Goal: Navigation & Orientation: Find specific page/section

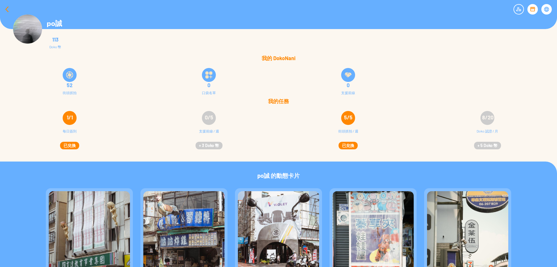
click at [7, 12] on div at bounding box center [7, 9] width 14 height 14
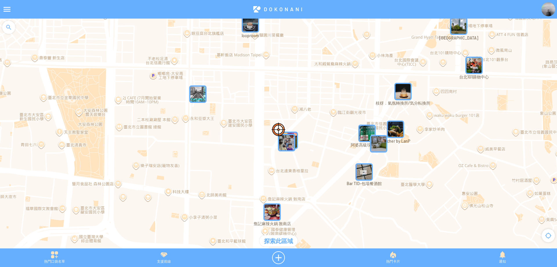
click at [15, 31] on div at bounding box center [8, 27] width 17 height 17
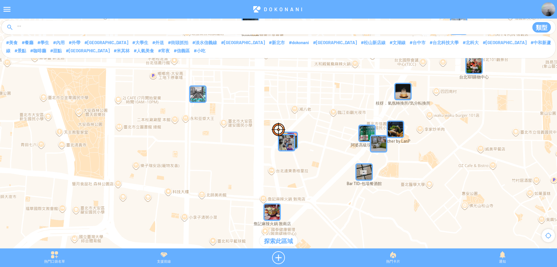
drag, startPoint x: 32, startPoint y: 30, endPoint x: 34, endPoint y: 35, distance: 6.0
click at [32, 30] on input at bounding box center [270, 27] width 507 height 11
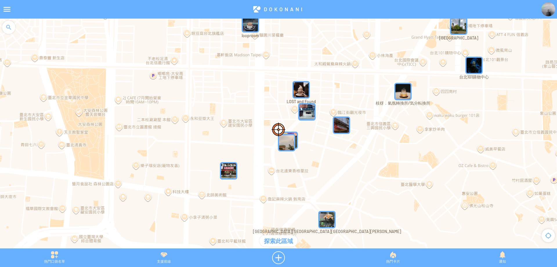
click at [4, 23] on div at bounding box center [8, 27] width 17 height 17
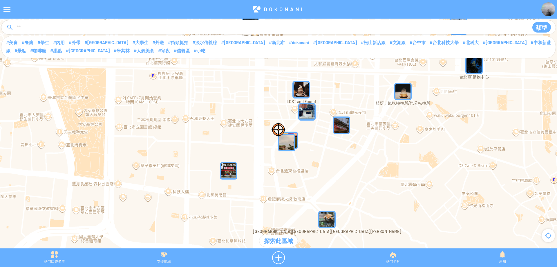
click at [53, 35] on div "類型 #美食 #餐廳 #學生 #內用 #外帶 #[GEOGRAPHIC_DATA] #大學生 #外送 #街頭抓拍 #淡水信義線 #板南線 #[GEOGRAPH…" at bounding box center [278, 32] width 554 height 24
click at [53, 28] on input at bounding box center [270, 27] width 507 height 11
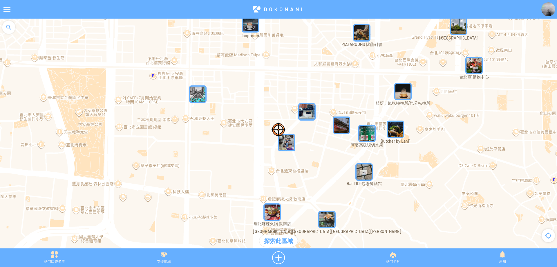
click at [7, 30] on div at bounding box center [8, 27] width 17 height 17
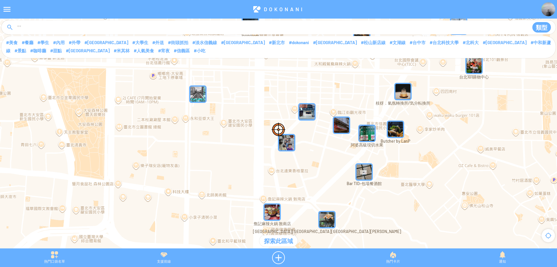
click at [29, 22] on div "類型" at bounding box center [278, 27] width 554 height 14
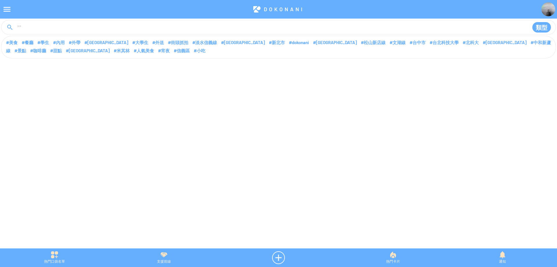
click at [33, 30] on input at bounding box center [270, 27] width 507 height 11
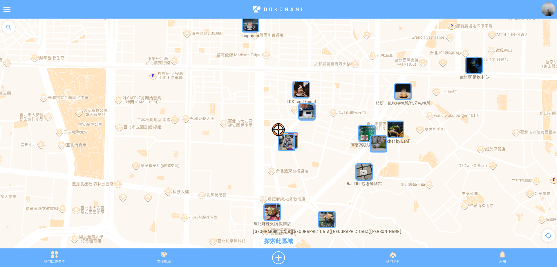
click at [8, 26] on div at bounding box center [8, 27] width 17 height 17
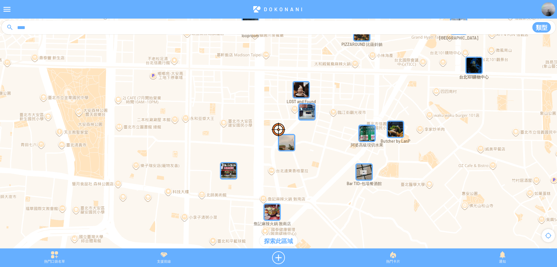
type input "****"
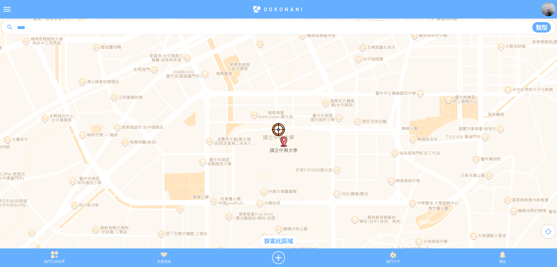
click at [275, 242] on div "探索此區域" at bounding box center [279, 241] width 38 height 12
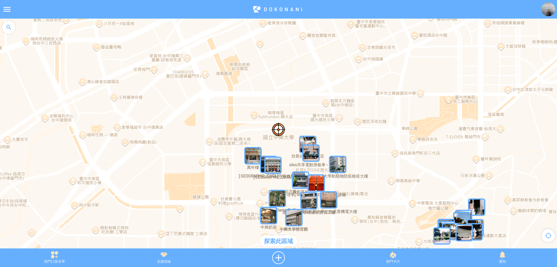
click at [319, 181] on img "CI3SETUzUjlMapIcon" at bounding box center [316, 182] width 17 height 17
click at [319, 181] on img "CI3SETUzUjlMapIcon" at bounding box center [325, 191] width 35 height 35
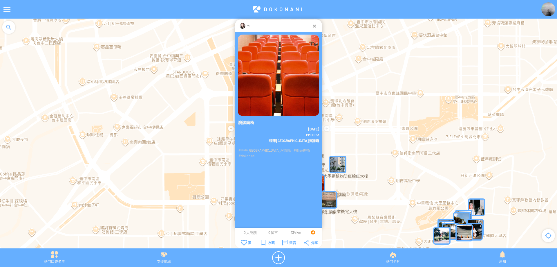
click at [245, 26] on img at bounding box center [243, 26] width 6 height 6
click at [242, 242] on div "讚" at bounding box center [246, 242] width 10 height 6
click at [313, 27] on div at bounding box center [315, 26] width 6 height 6
